Goal: Complete application form: Complete application form

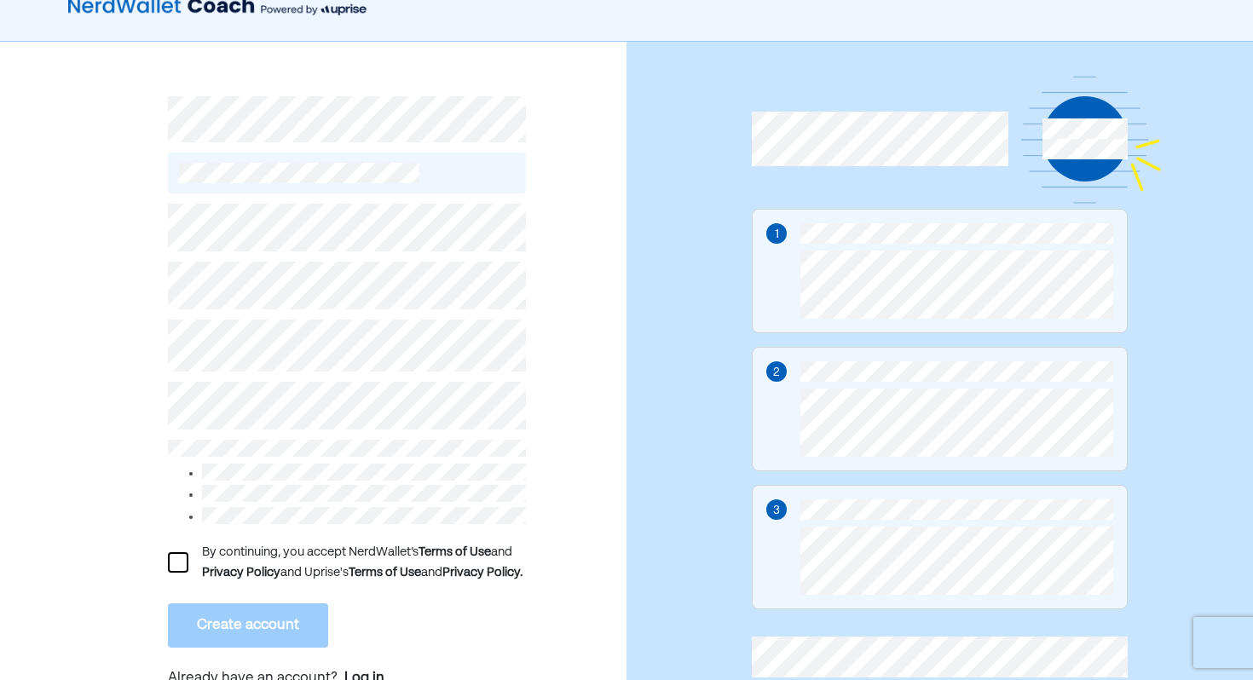
scroll to position [79, 0]
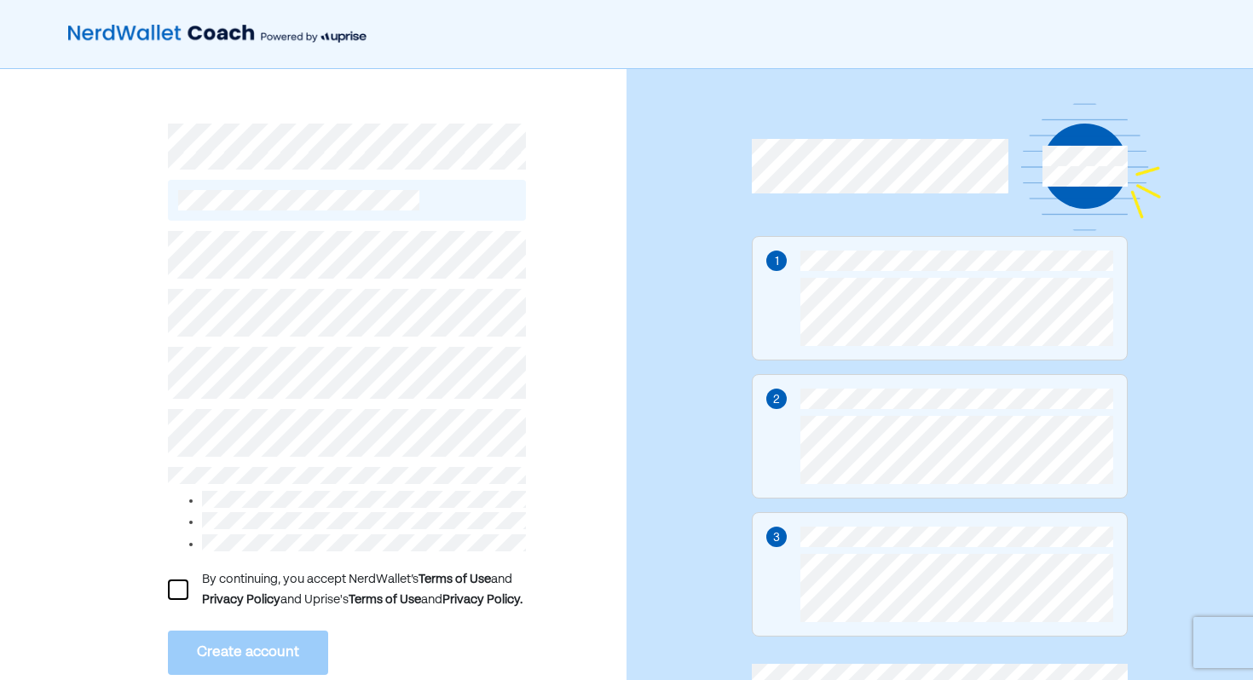
click at [299, 584] on div "By continuing, you accept NerdWallet’s Terms of Use and Privacy Policy and Upri…" at bounding box center [364, 590] width 324 height 41
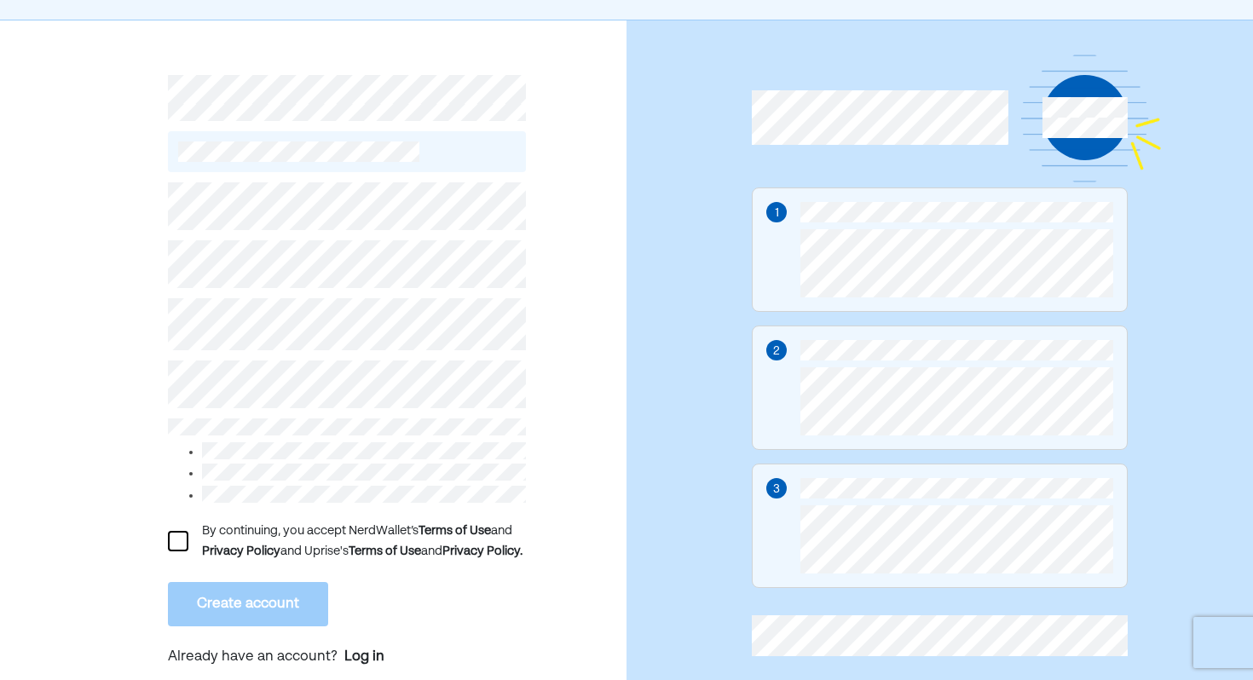
scroll to position [55, 0]
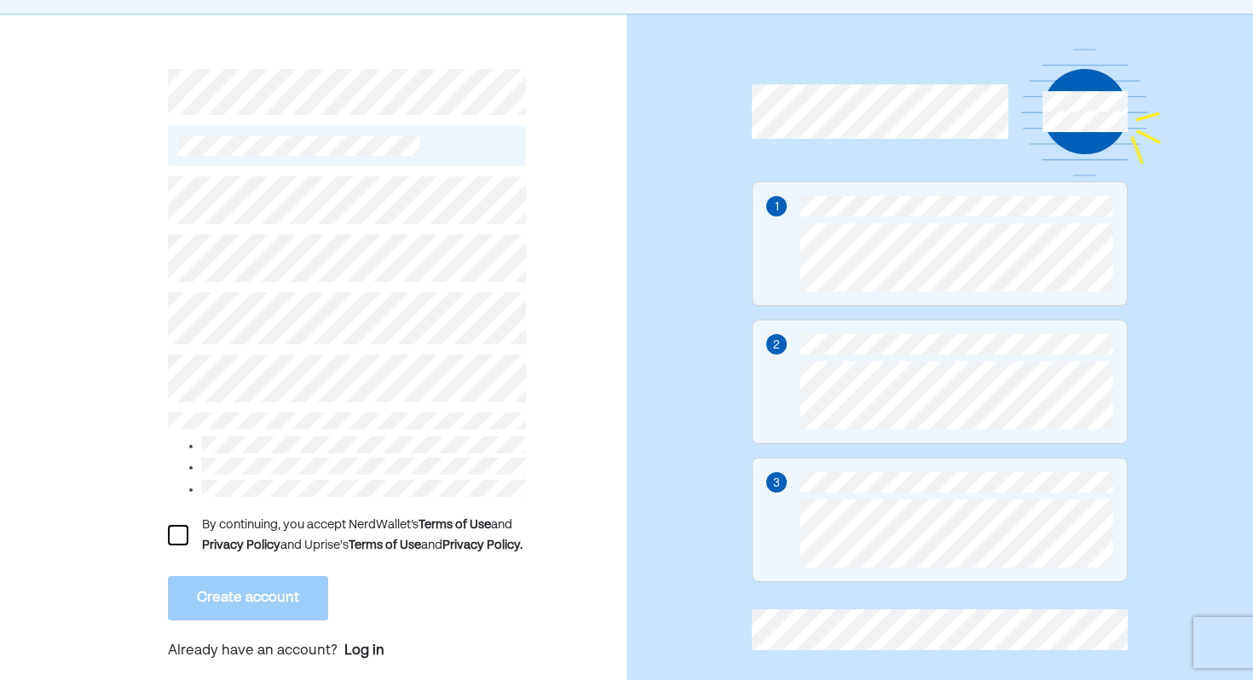
click at [164, 548] on div "By continuing, you accept NerdWallet’s Terms of Use and Privacy Policy and Upri…" at bounding box center [313, 359] width 627 height 691
click at [176, 546] on div at bounding box center [178, 535] width 20 height 20
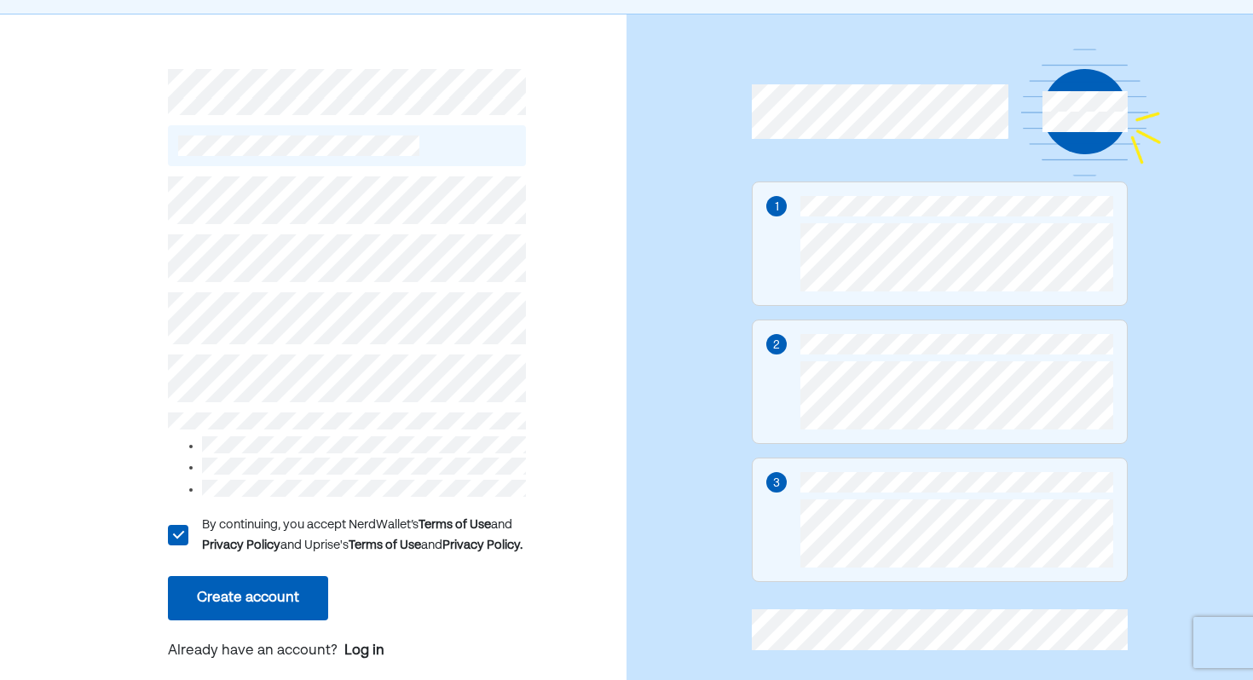
click at [230, 602] on button "Create account" at bounding box center [248, 598] width 160 height 44
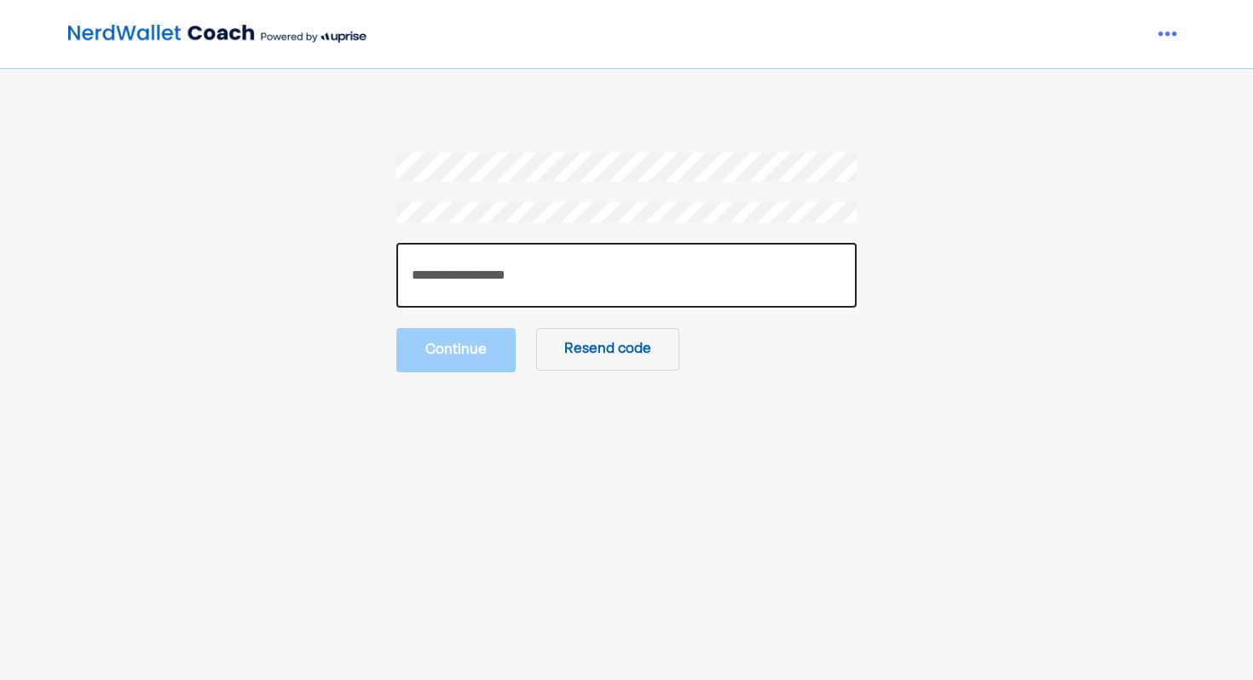
click at [592, 304] on input "number" at bounding box center [626, 275] width 460 height 65
paste input "******"
type input "******"
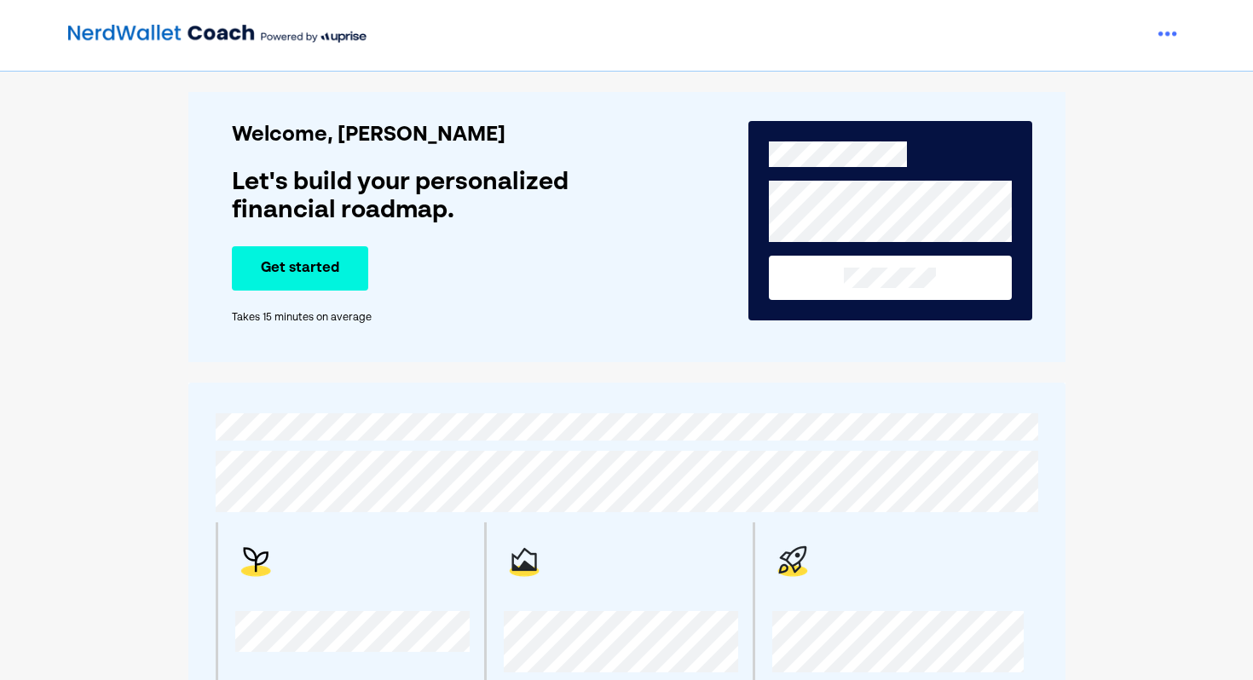
click at [328, 267] on button "Get started" at bounding box center [300, 268] width 136 height 44
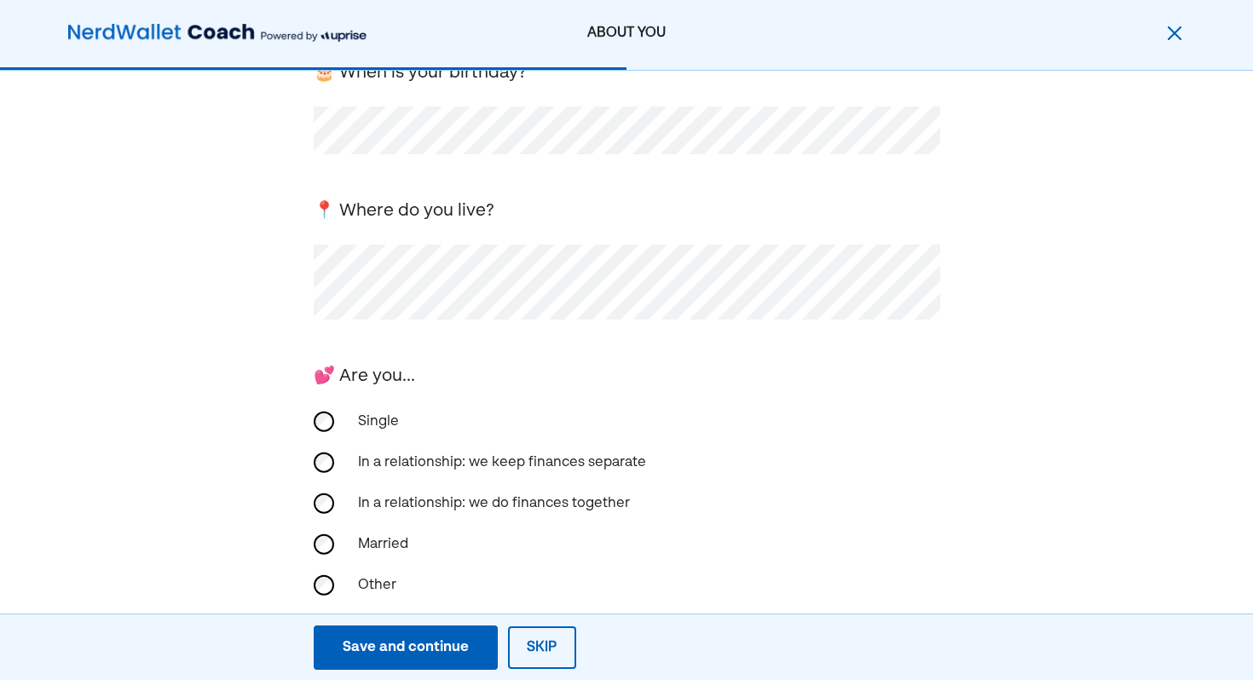
click at [365, 414] on div "Single" at bounding box center [433, 422] width 171 height 41
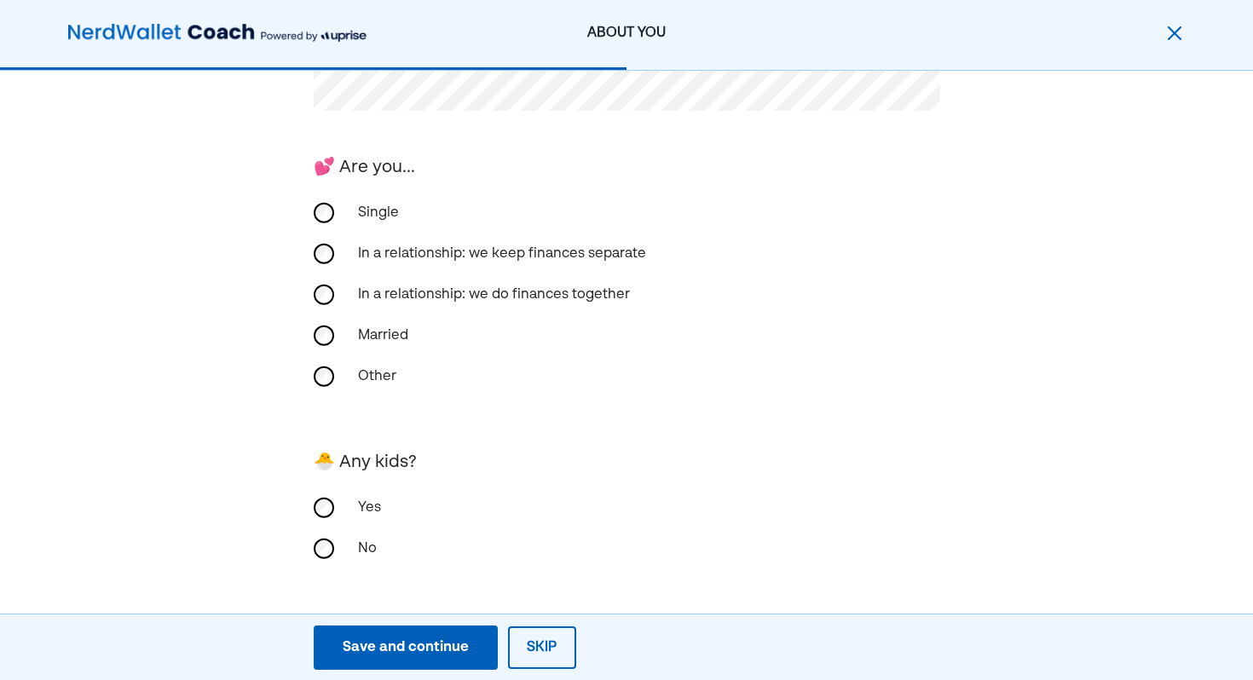
click at [361, 553] on div "No" at bounding box center [433, 549] width 171 height 41
click at [425, 638] on div "Save and continue" at bounding box center [406, 648] width 126 height 20
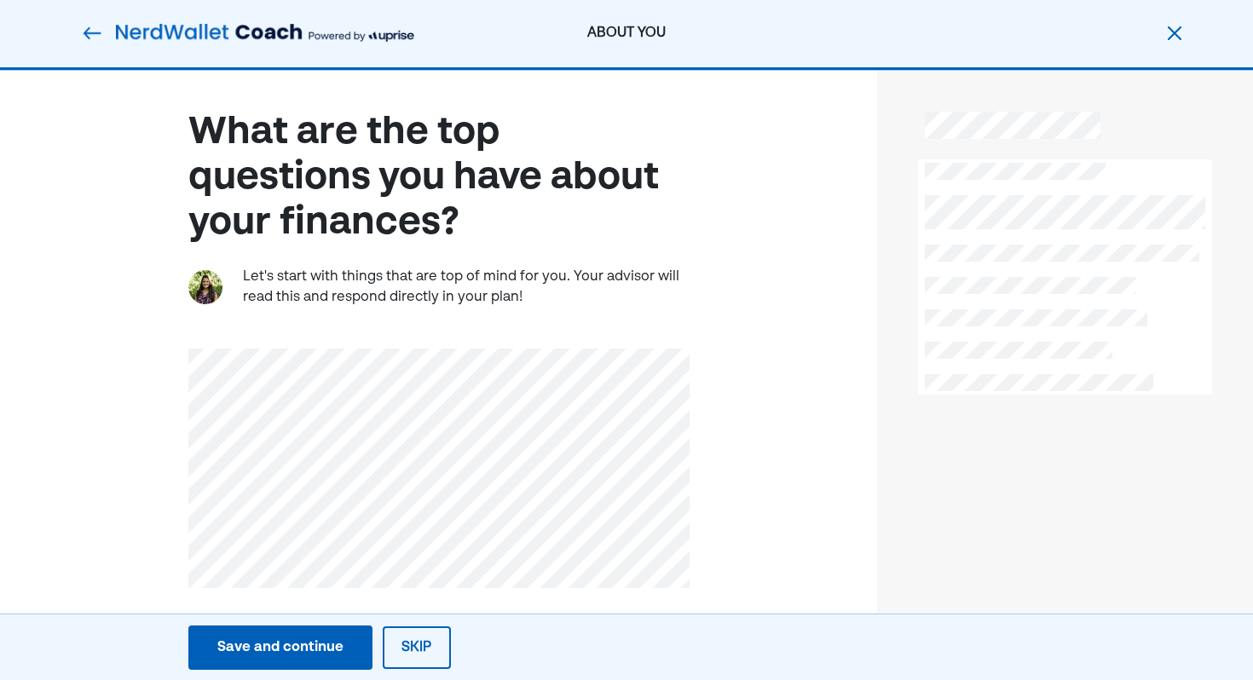
scroll to position [21, 0]
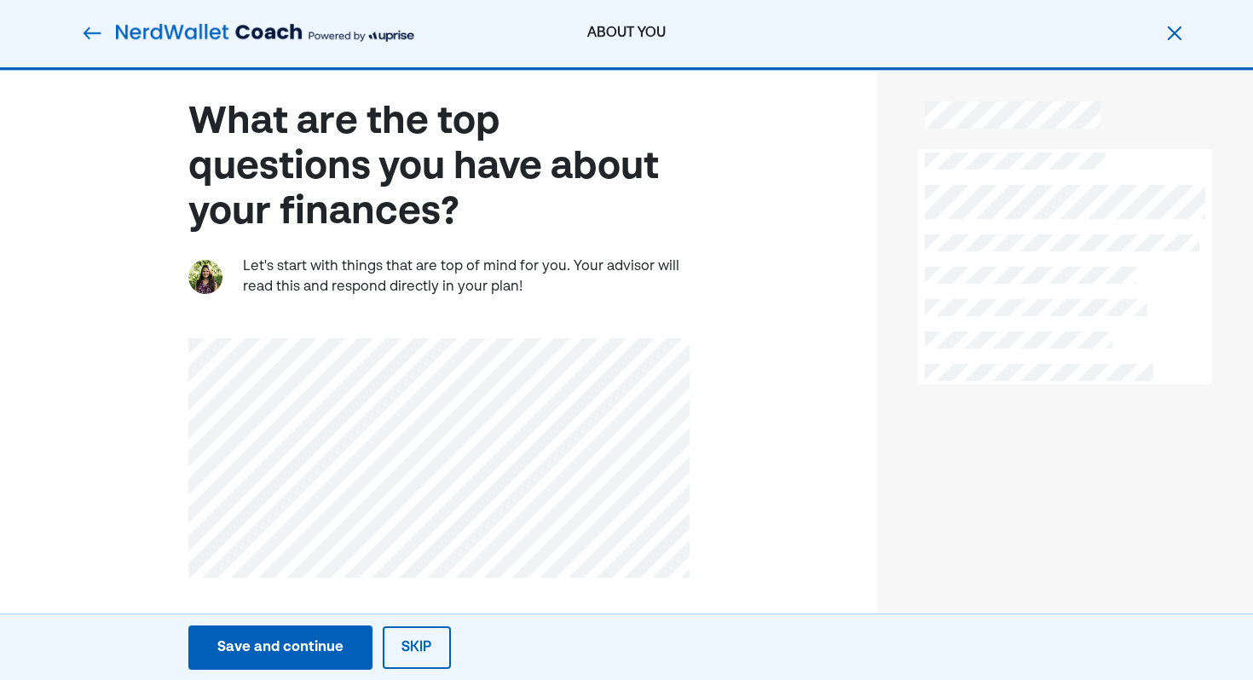
click at [487, 269] on div "Let's start with things that are top of mind for you. Your advisor will read th…" at bounding box center [466, 277] width 447 height 41
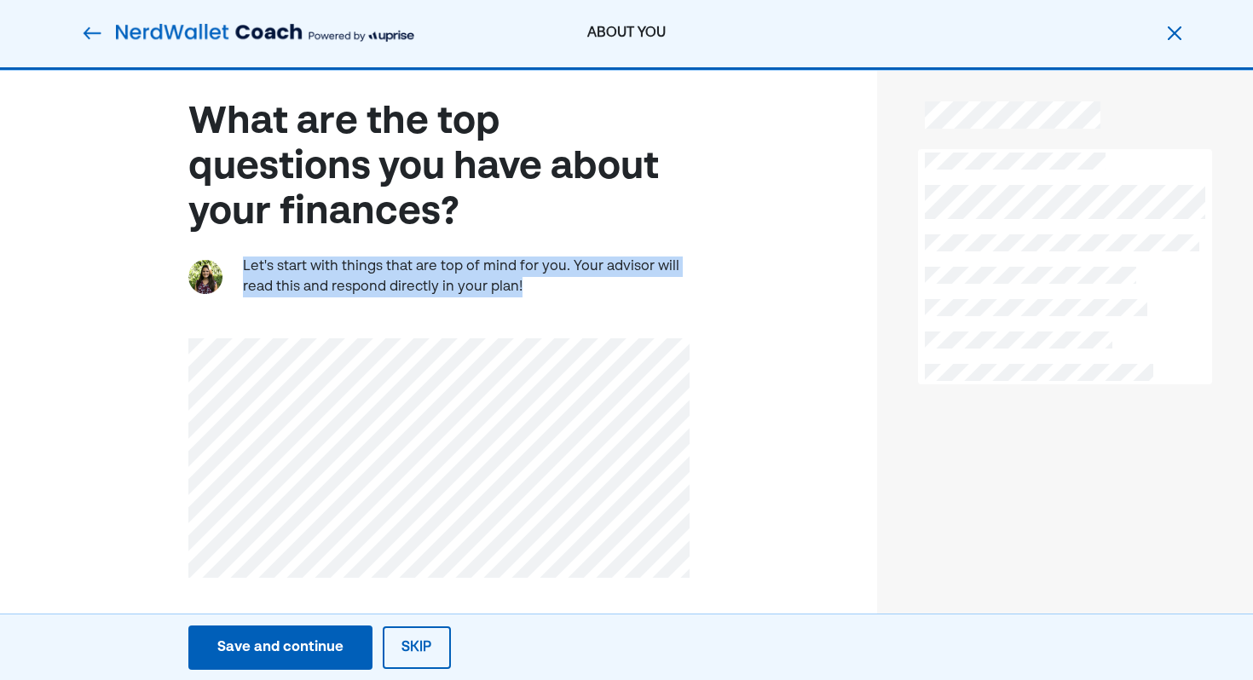
click at [496, 269] on div "Let's start with things that are top of mind for you. Your advisor will read th…" at bounding box center [466, 277] width 447 height 41
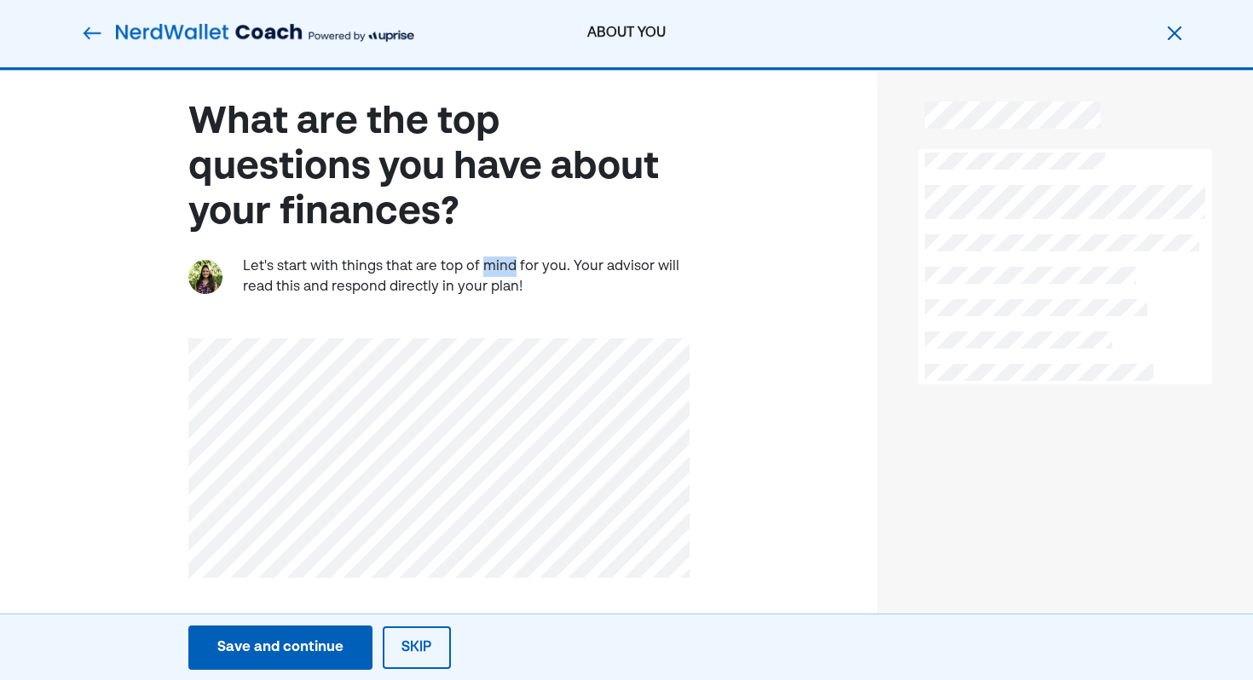
click at [496, 269] on div "Let's start with things that are top of mind for you. Your advisor will read th…" at bounding box center [466, 277] width 447 height 41
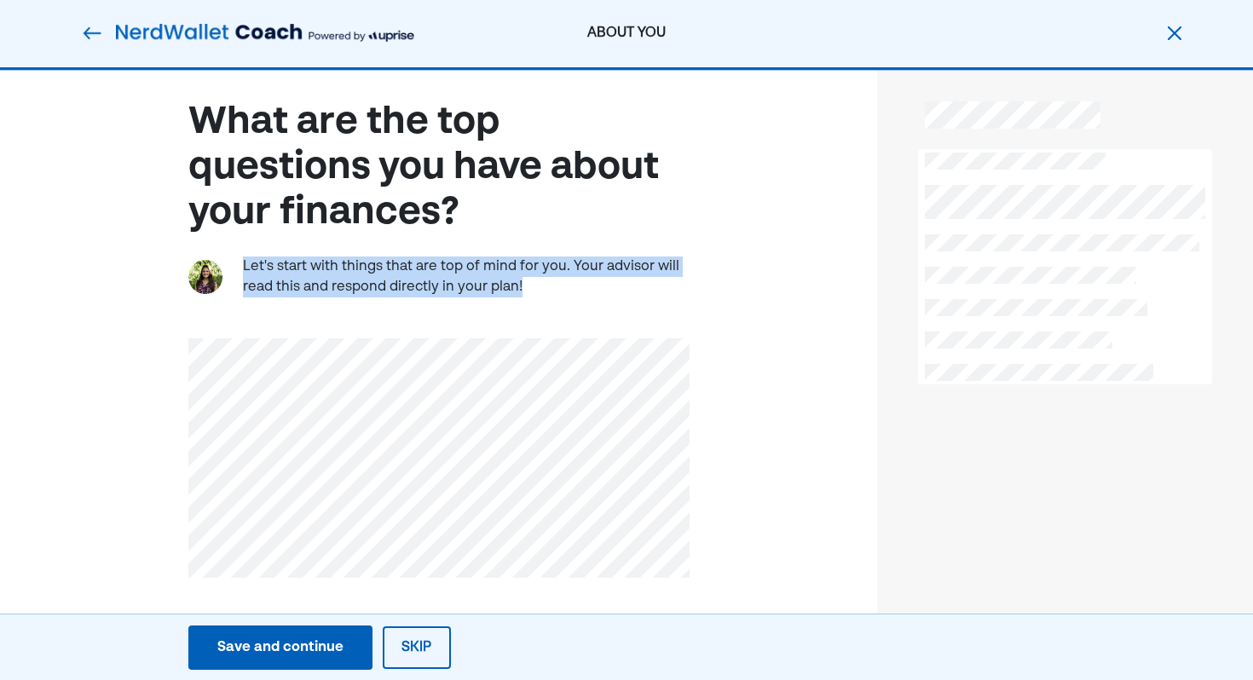
click at [496, 269] on div "Let's start with things that are top of mind for you. Your advisor will read th…" at bounding box center [466, 277] width 447 height 41
click at [501, 269] on div "Let's start with things that are top of mind for you. Your advisor will read th…" at bounding box center [466, 277] width 447 height 41
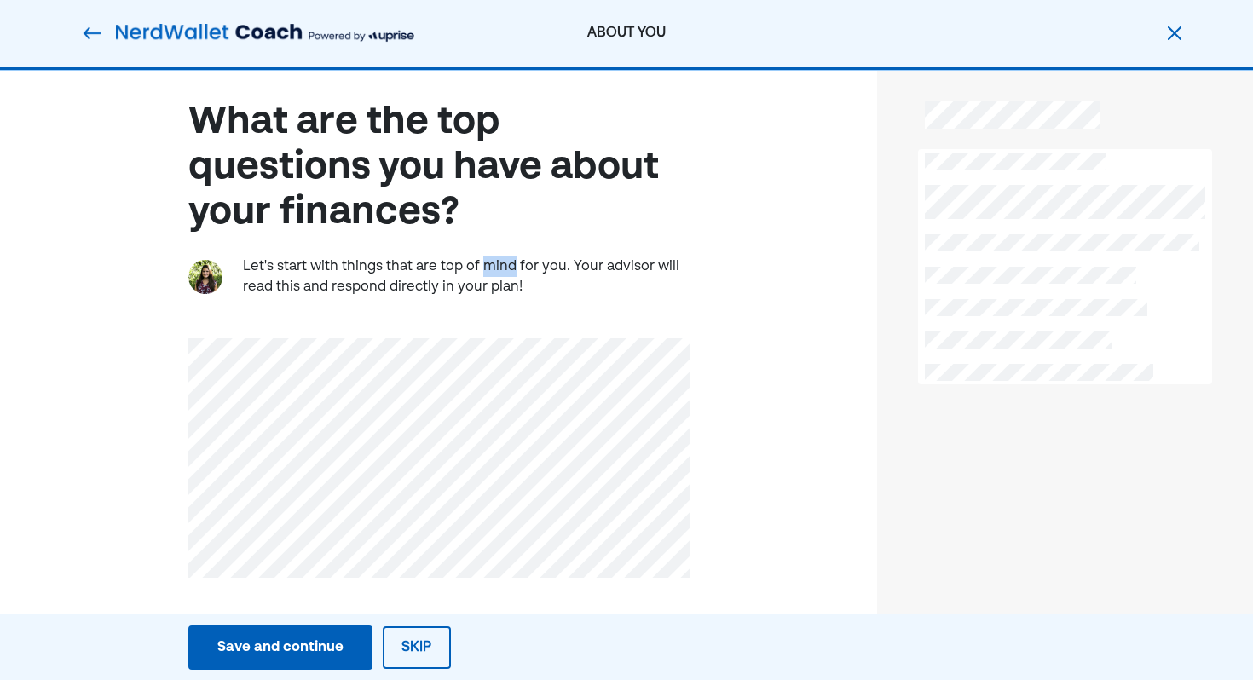
click at [501, 269] on div "Let's start with things that are top of mind for you. Your advisor will read th…" at bounding box center [466, 277] width 447 height 41
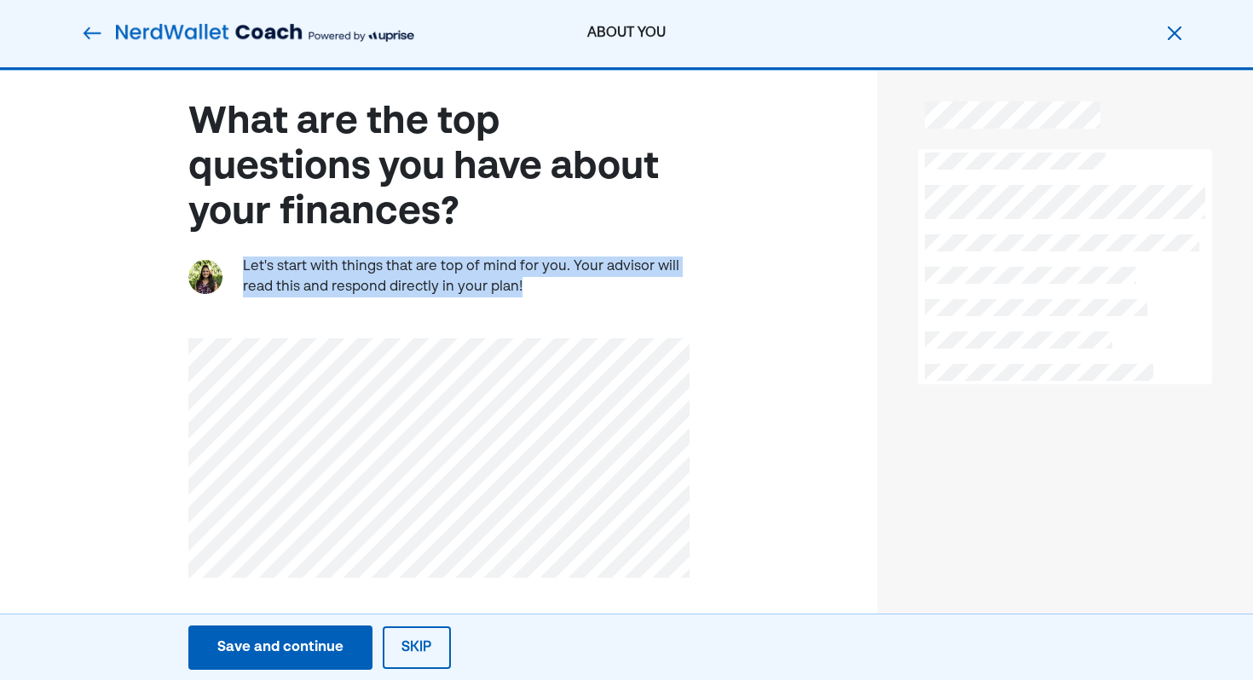
click at [501, 269] on div "Let's start with things that are top of mind for you. Your advisor will read th…" at bounding box center [466, 277] width 447 height 41
click at [506, 269] on div "Let's start with things that are top of mind for you. Your advisor will read th…" at bounding box center [466, 277] width 447 height 41
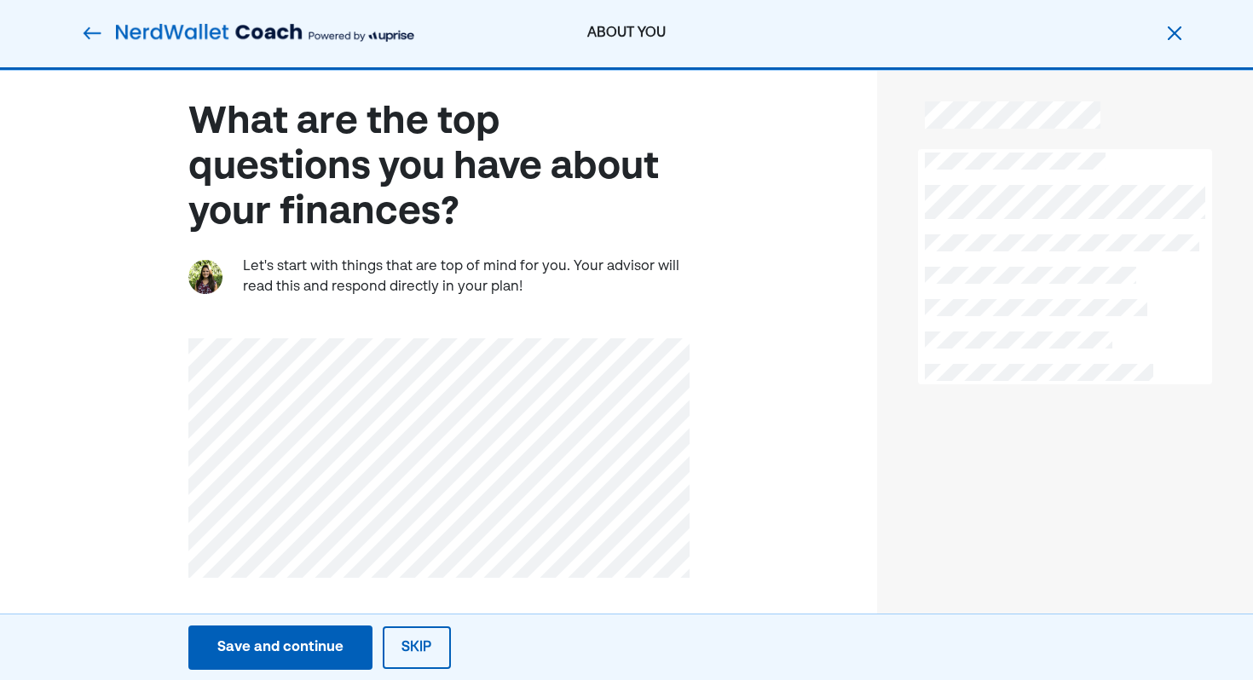
click at [506, 269] on div "Let's start with things that are top of mind for you. Your advisor will read th…" at bounding box center [466, 277] width 447 height 41
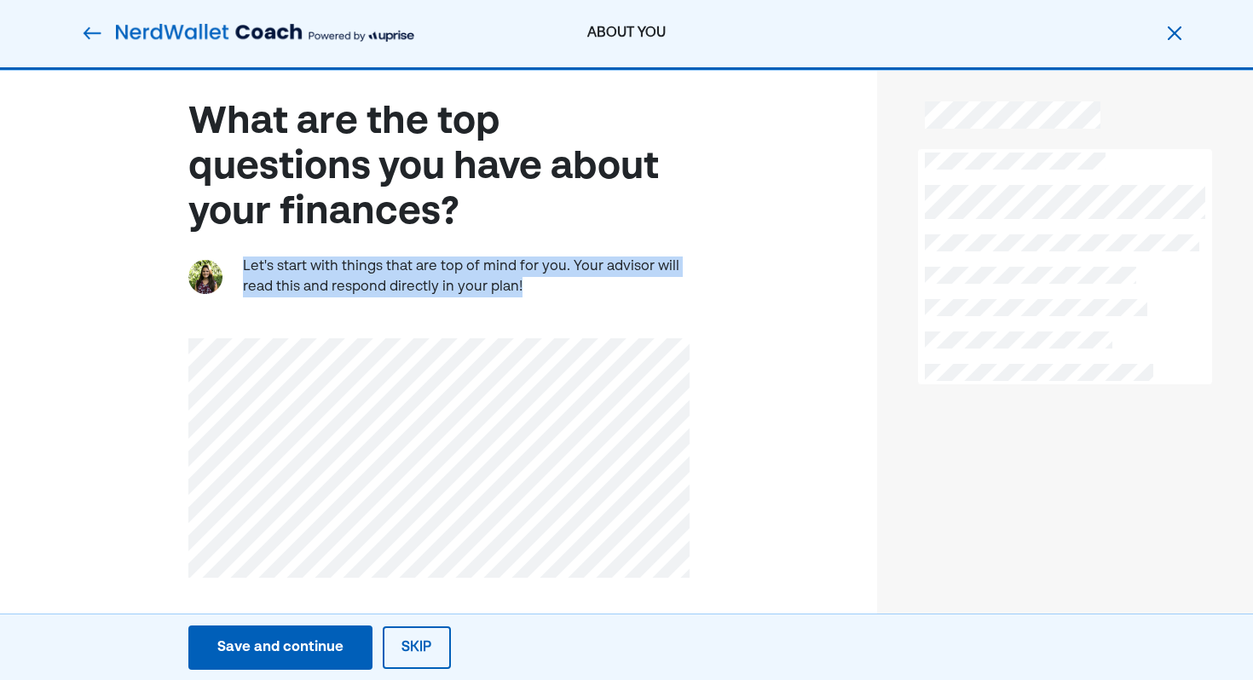
click at [506, 269] on div "Let's start with things that are top of mind for you. Your advisor will read th…" at bounding box center [466, 277] width 447 height 41
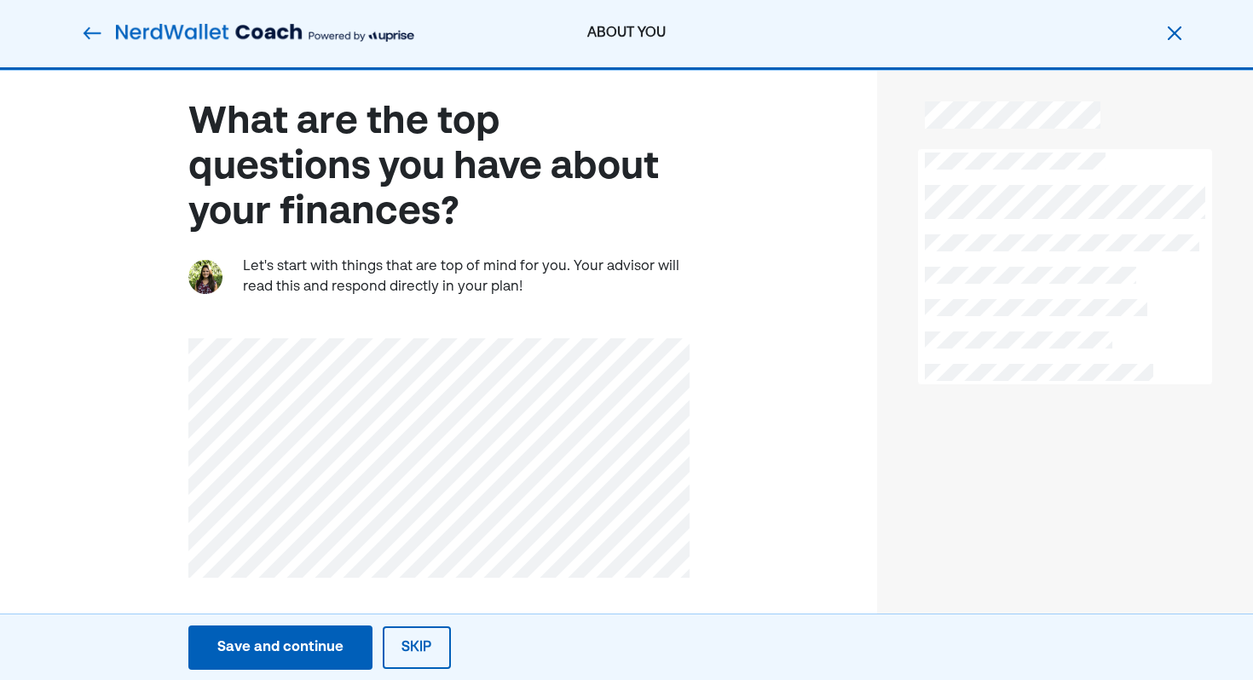
click at [555, 272] on div "Let's start with things that are top of mind for you. Your advisor will read th…" at bounding box center [466, 277] width 447 height 41
